Goal: Find contact information: Find contact information

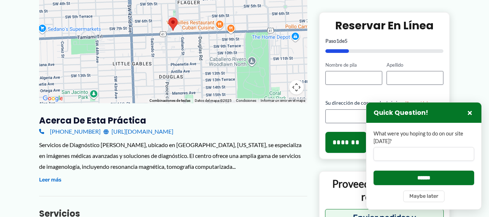
scroll to position [155, 0]
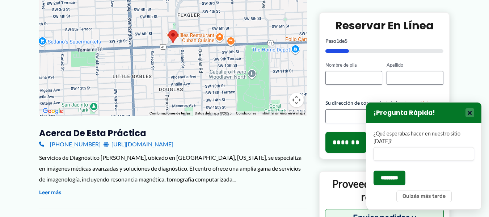
click at [470, 118] on font "×" at bounding box center [469, 113] width 5 height 10
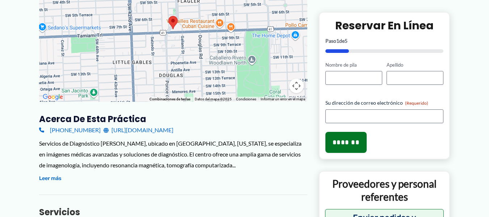
scroll to position [181, 0]
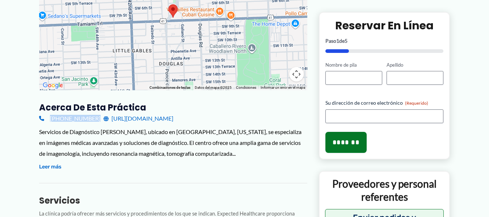
drag, startPoint x: 91, startPoint y: 119, endPoint x: 48, endPoint y: 121, distance: 42.4
click at [48, 121] on div "[PHONE_NUMBER] [URL][DOMAIN_NAME]" at bounding box center [173, 118] width 268 height 11
copy font "[PHONE_NUMBER]"
click at [263, 114] on div "[PHONE_NUMBER] [URL][DOMAIN_NAME]" at bounding box center [173, 118] width 268 height 11
